Goal: Task Accomplishment & Management: Complete application form

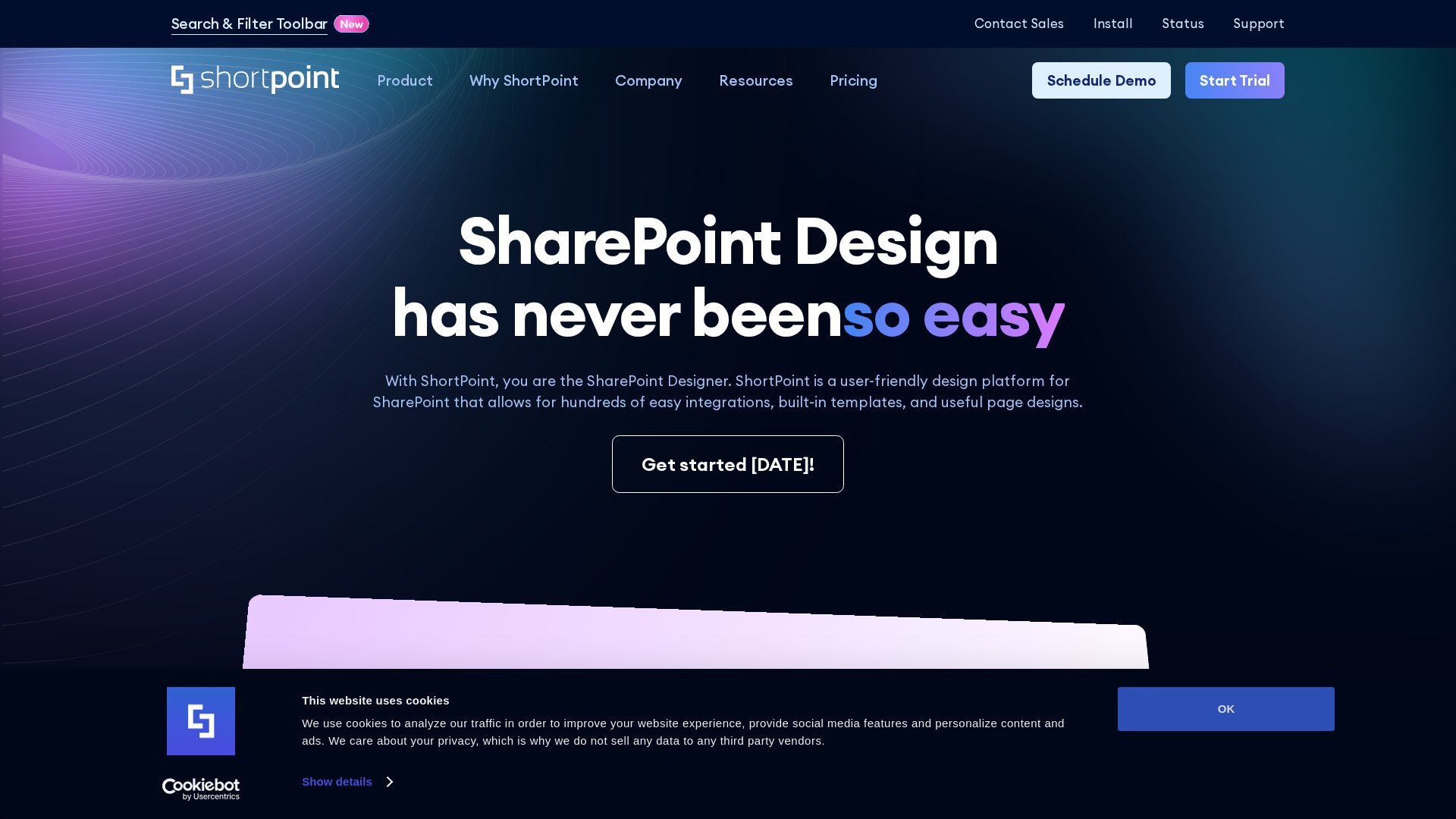
click at [1226, 709] on button "OK" at bounding box center [1226, 709] width 217 height 44
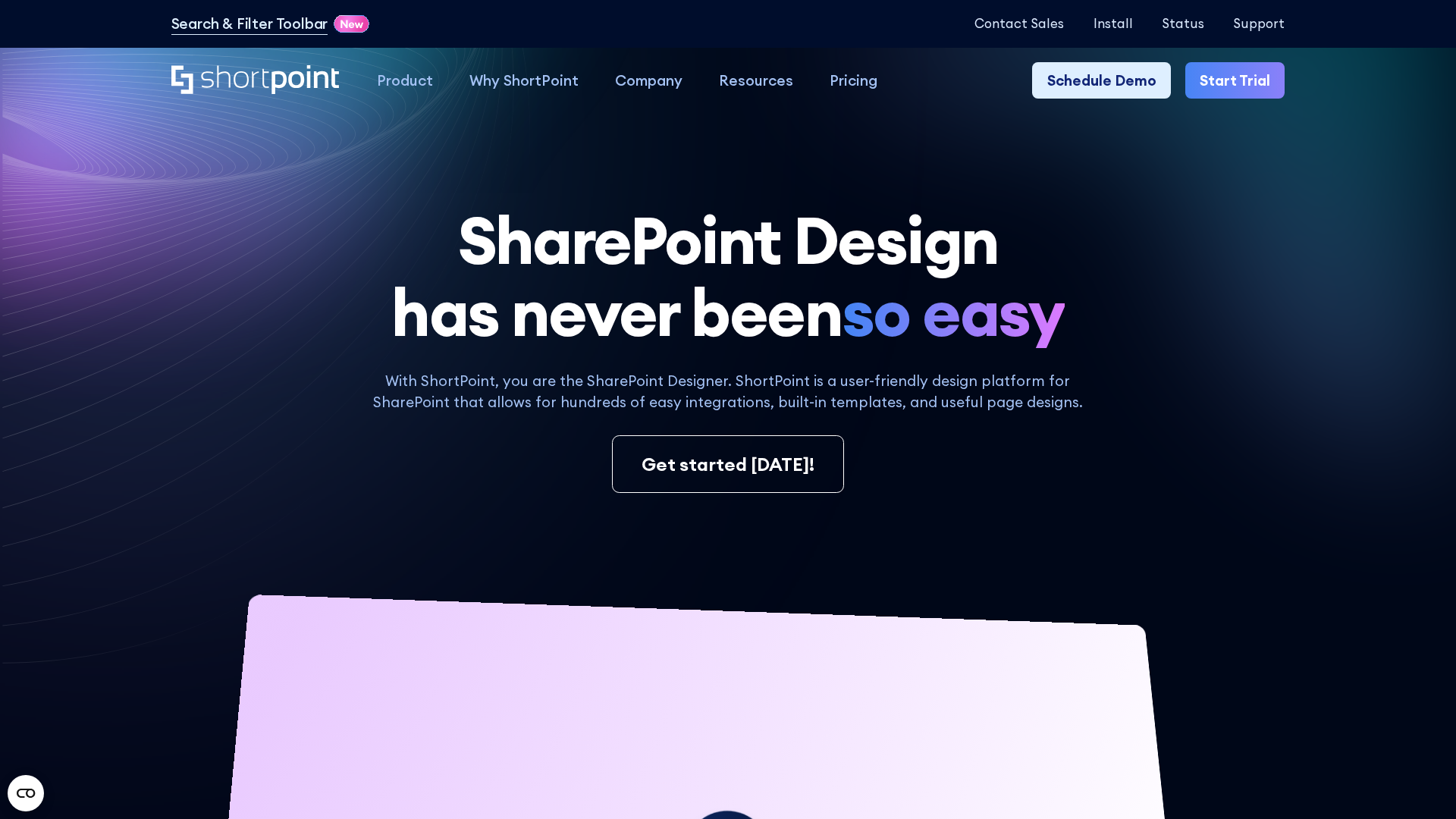
click at [1236, 80] on link "Start Trial" at bounding box center [1235, 80] width 100 height 37
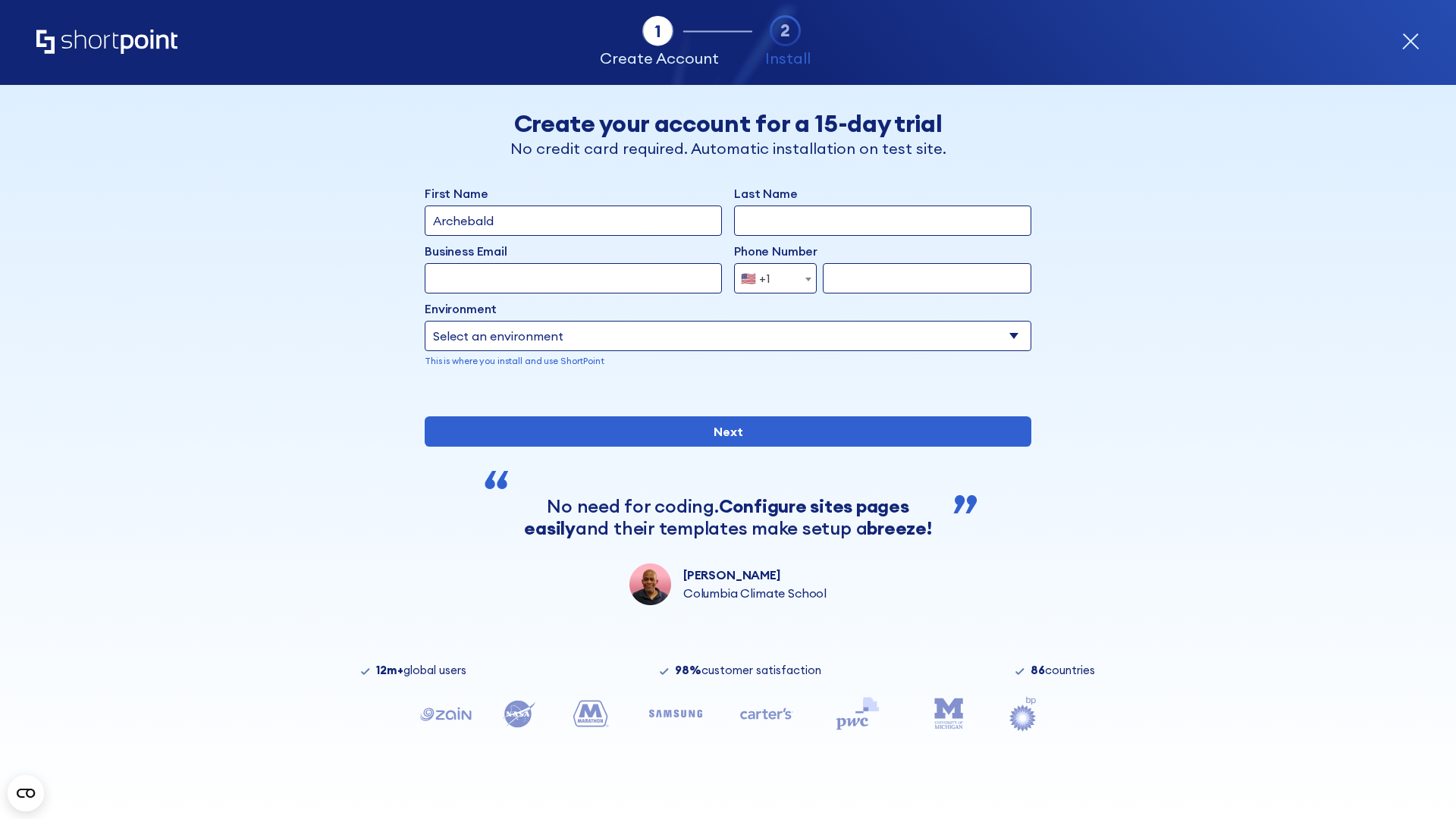
type input "Archebald"
type input "Berkuskv"
type input "2125556789"
select select "Microsoft 365"
type input "2125556789"
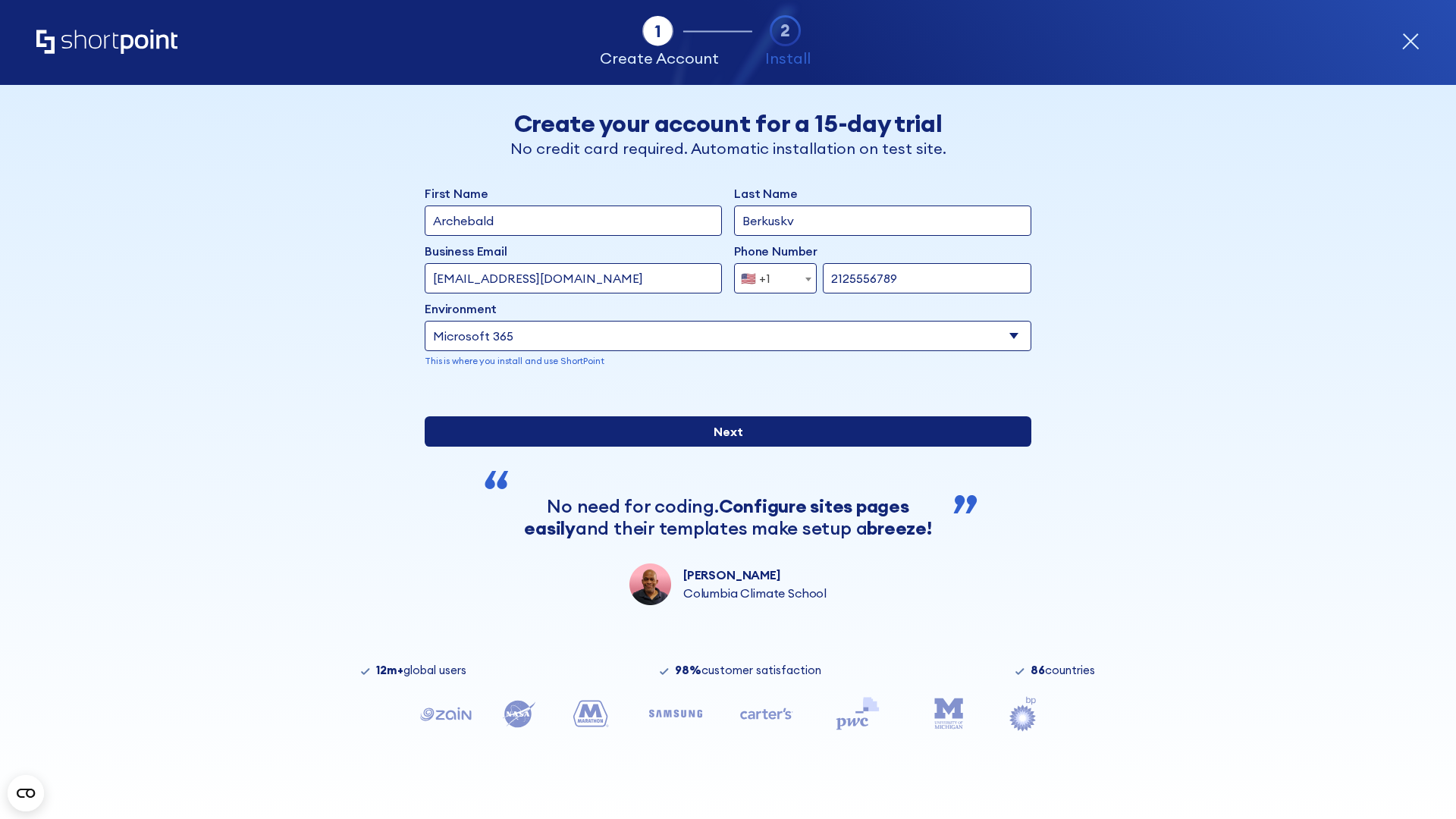
click at [728, 447] on input "Next" at bounding box center [728, 432] width 607 height 31
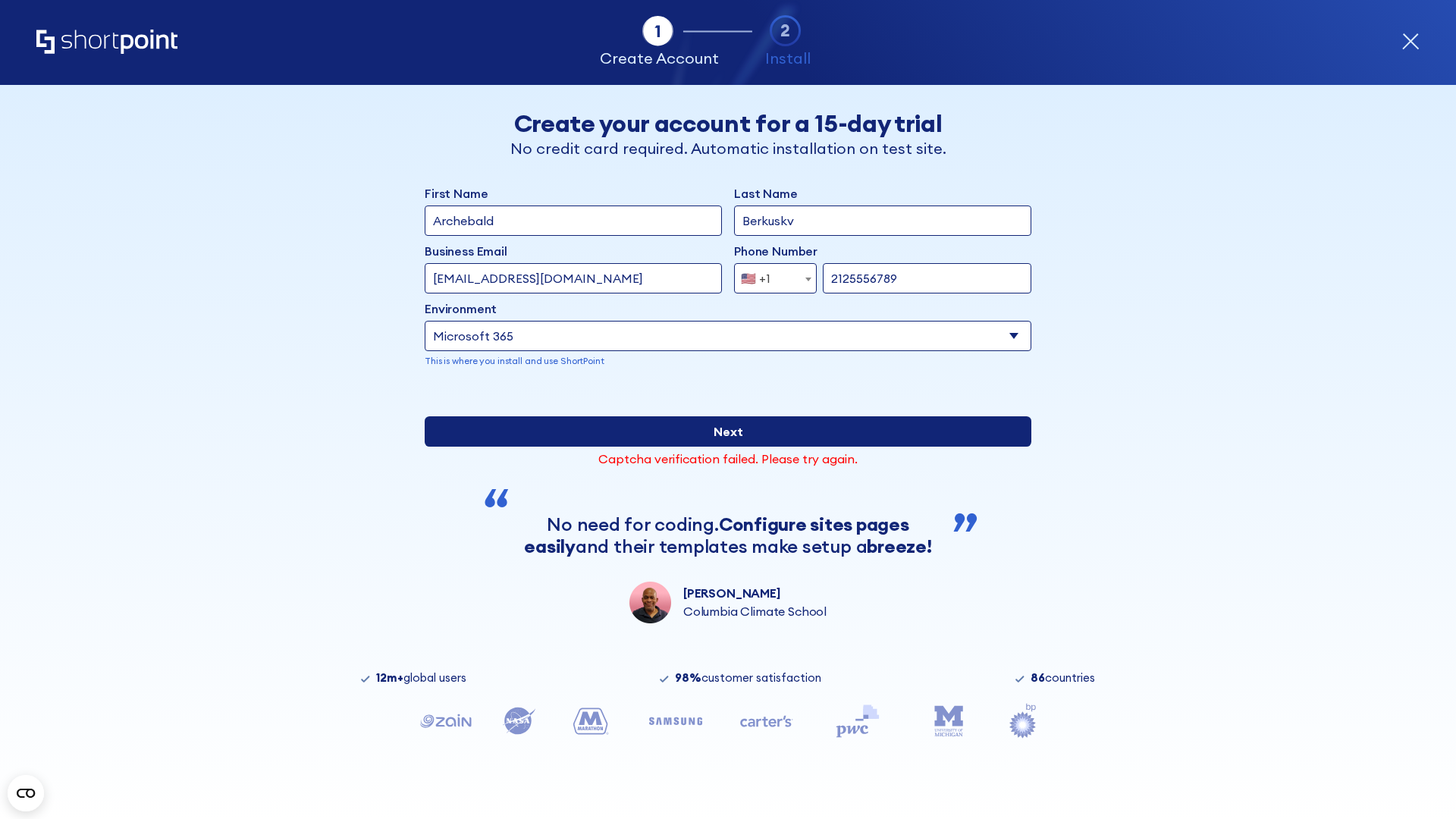
click at [728, 447] on input "Next" at bounding box center [728, 432] width 607 height 31
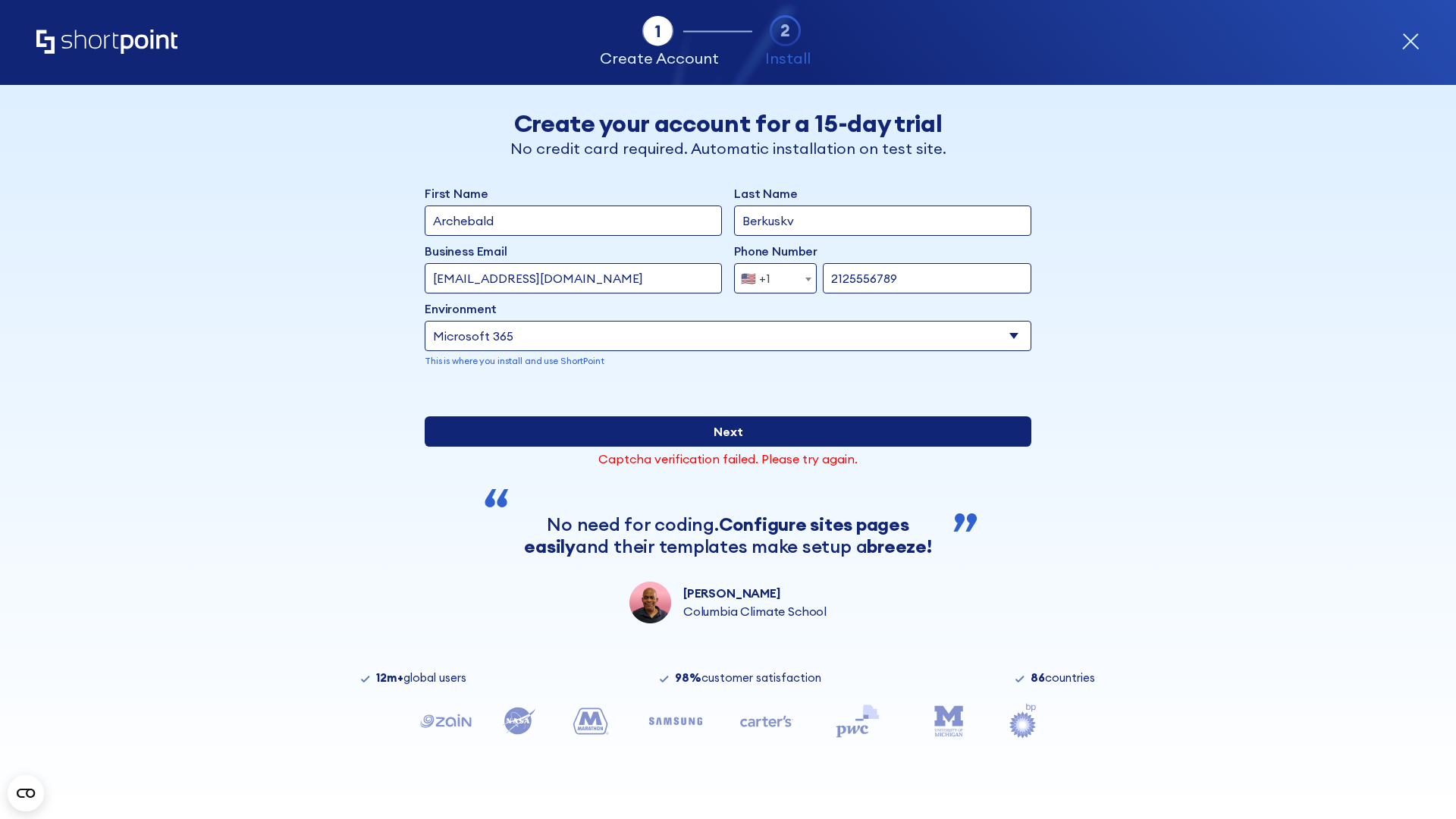
click at [728, 447] on input "Next" at bounding box center [728, 432] width 607 height 31
type input "test@shortpoint.com"
click at [728, 447] on input "Next" at bounding box center [728, 432] width 607 height 31
